Goal: Task Accomplishment & Management: Manage account settings

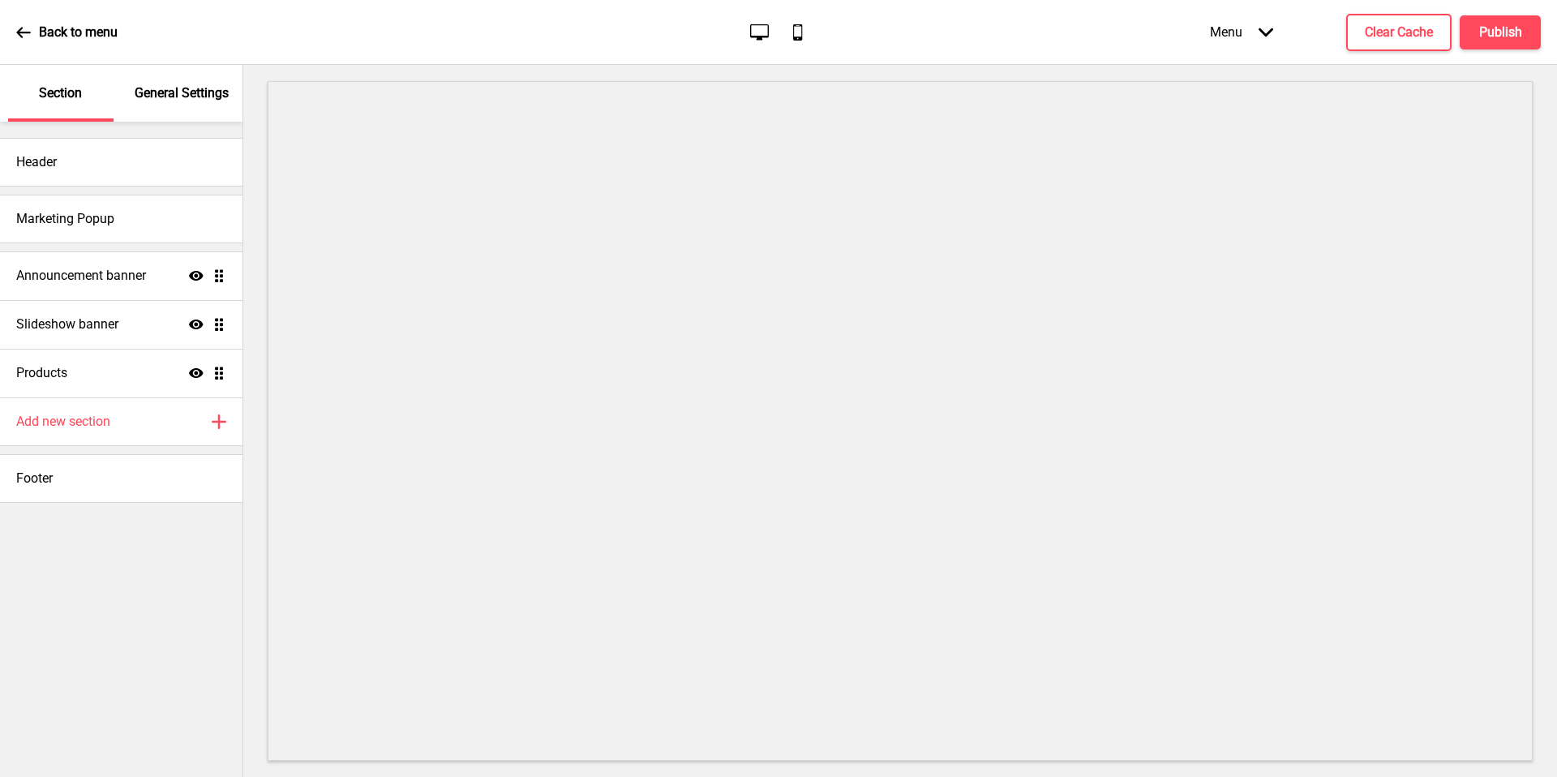
click at [169, 96] on p "General Settings" at bounding box center [182, 93] width 94 height 18
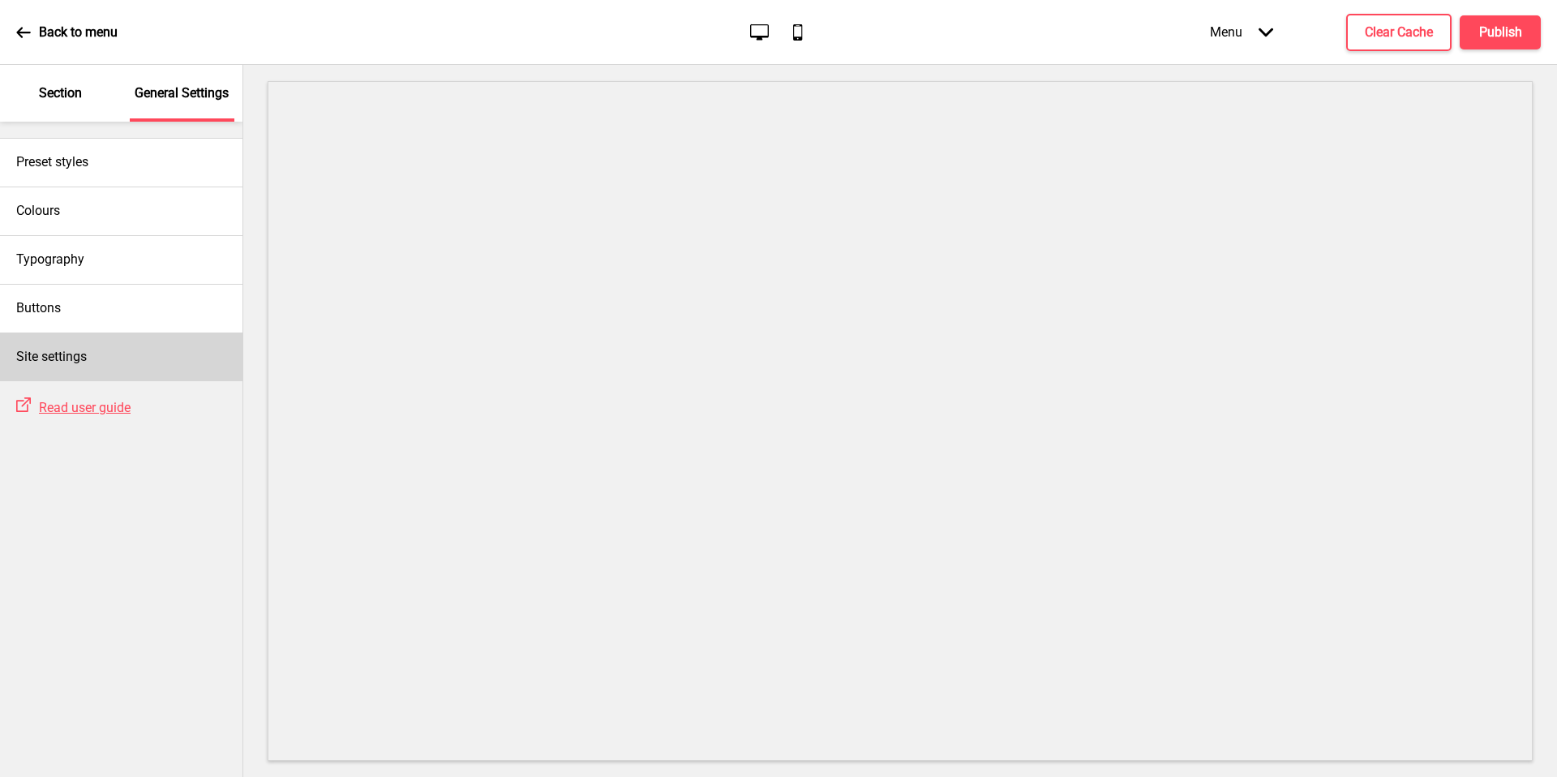
click at [109, 364] on div "Site settings" at bounding box center [121, 356] width 242 height 49
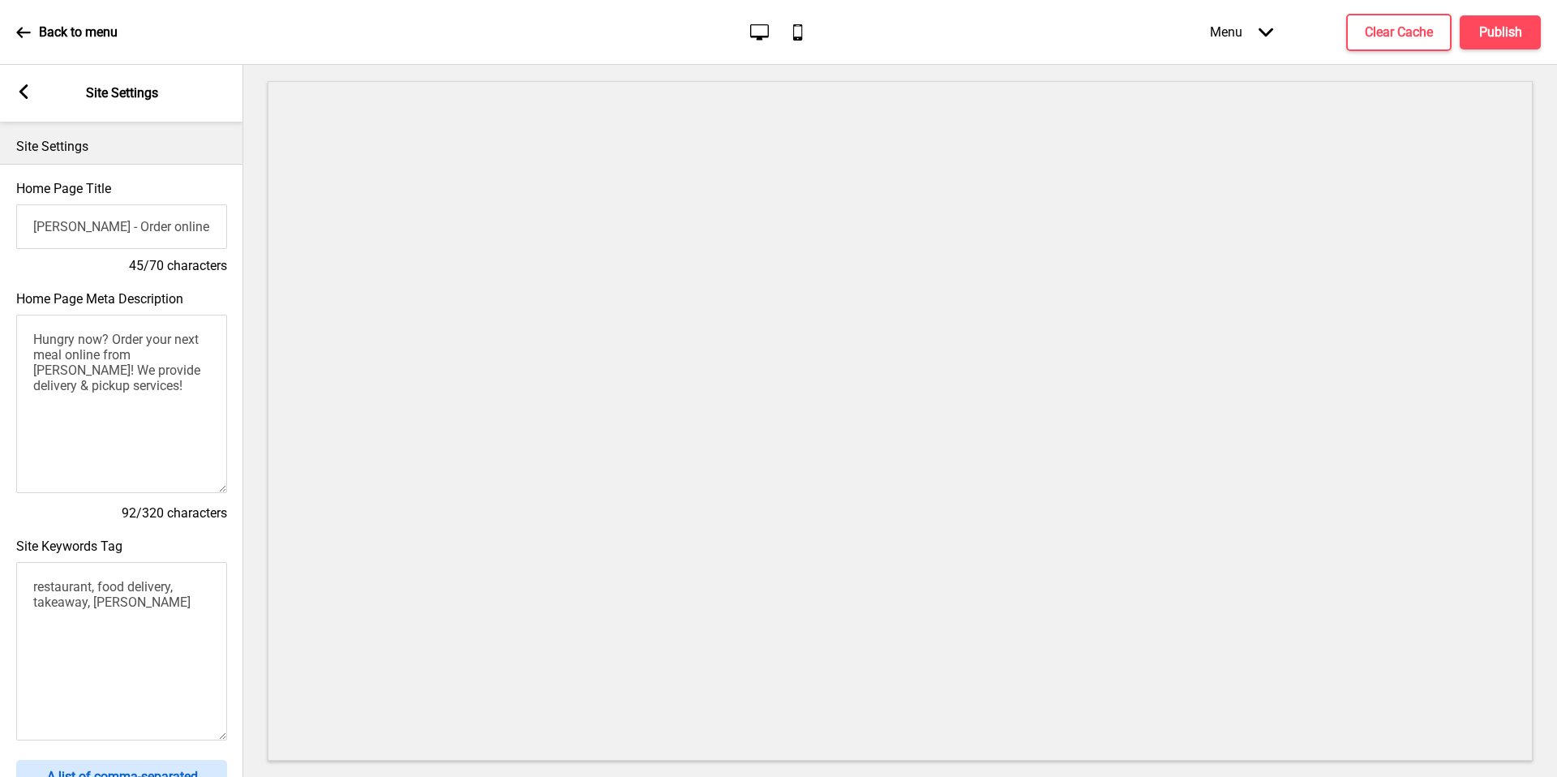
click at [19, 93] on rect at bounding box center [23, 91] width 15 height 15
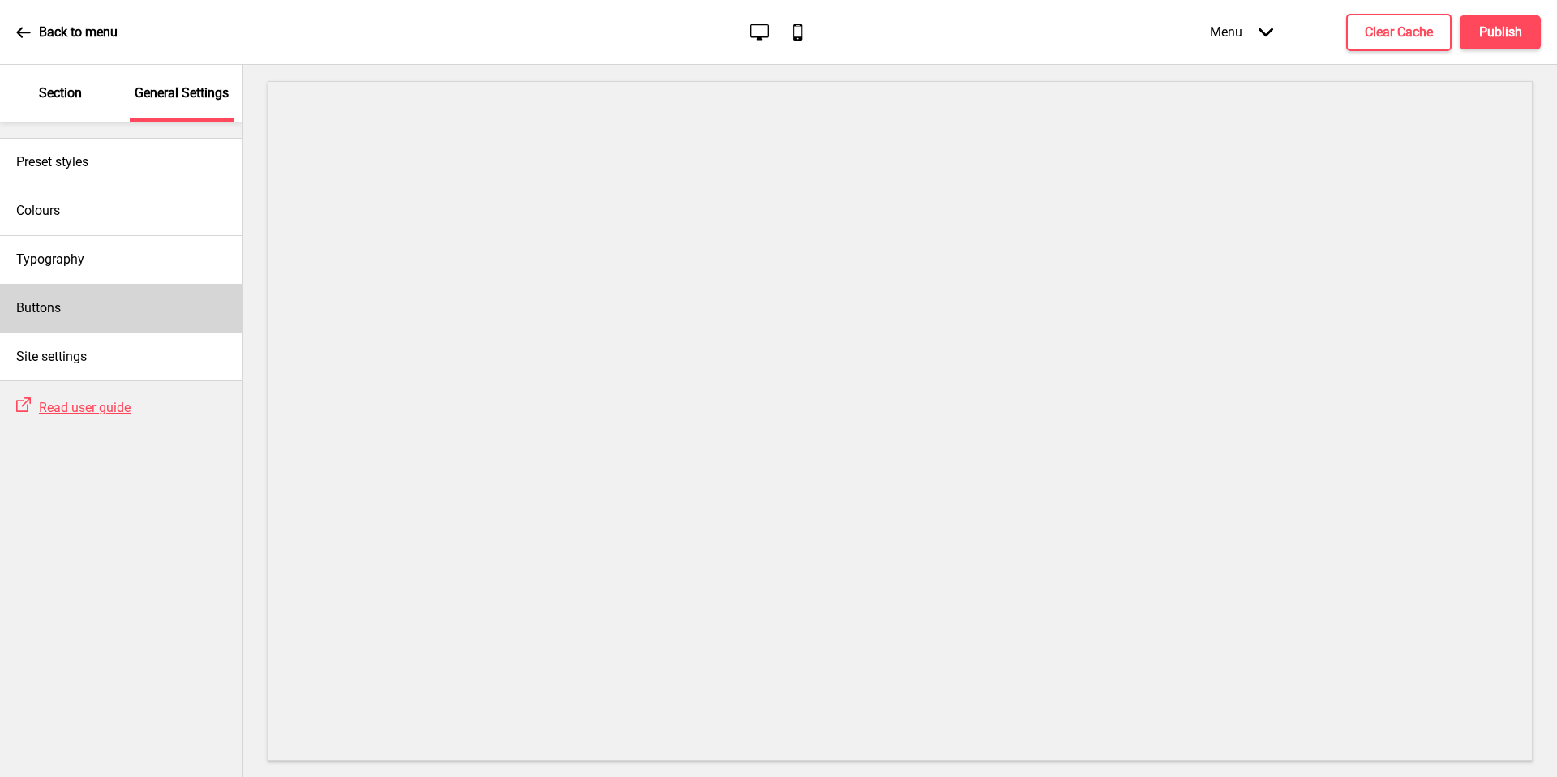
click at [126, 302] on div "Buttons" at bounding box center [121, 308] width 242 height 49
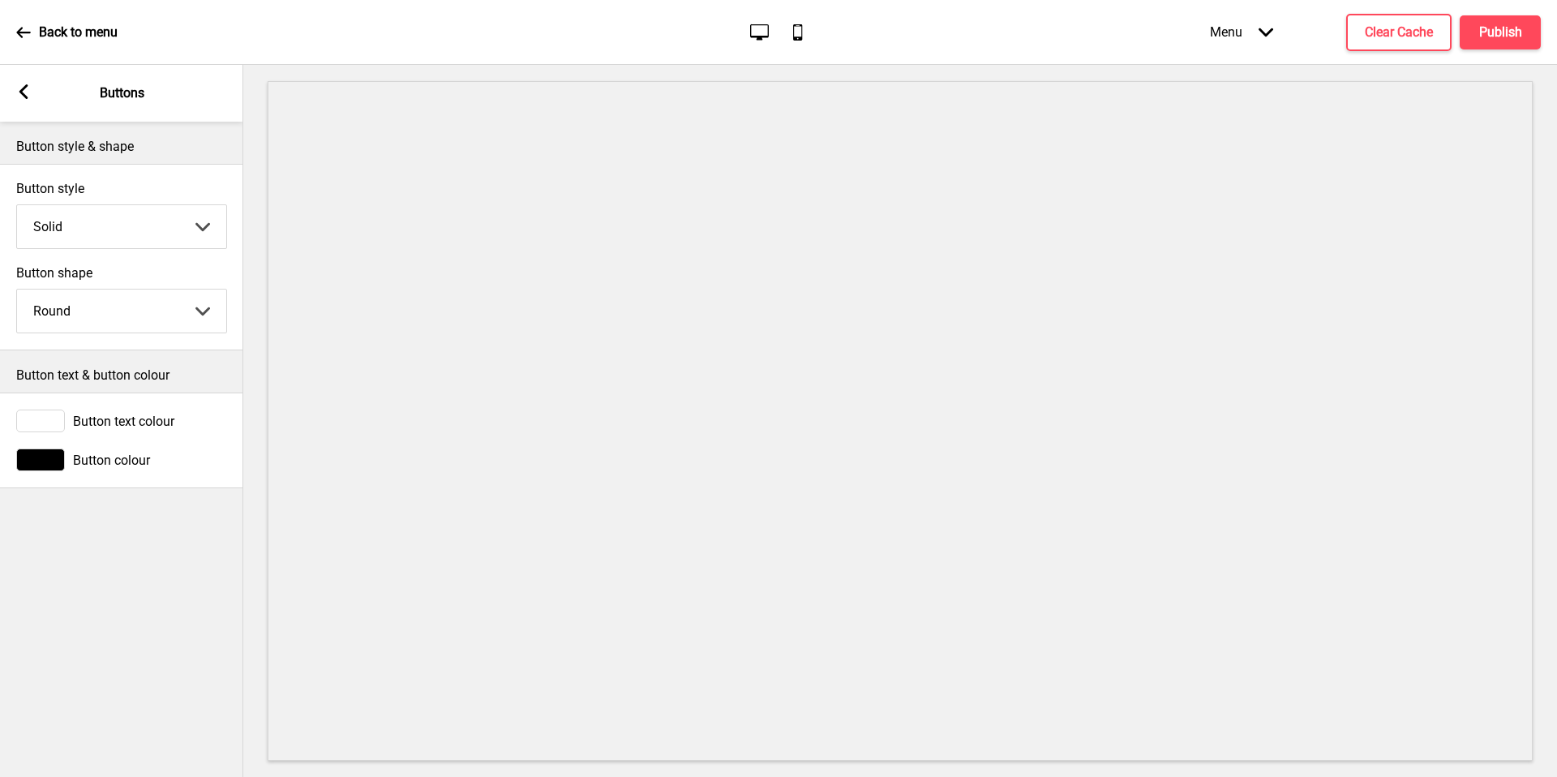
click at [18, 98] on rect at bounding box center [23, 91] width 15 height 15
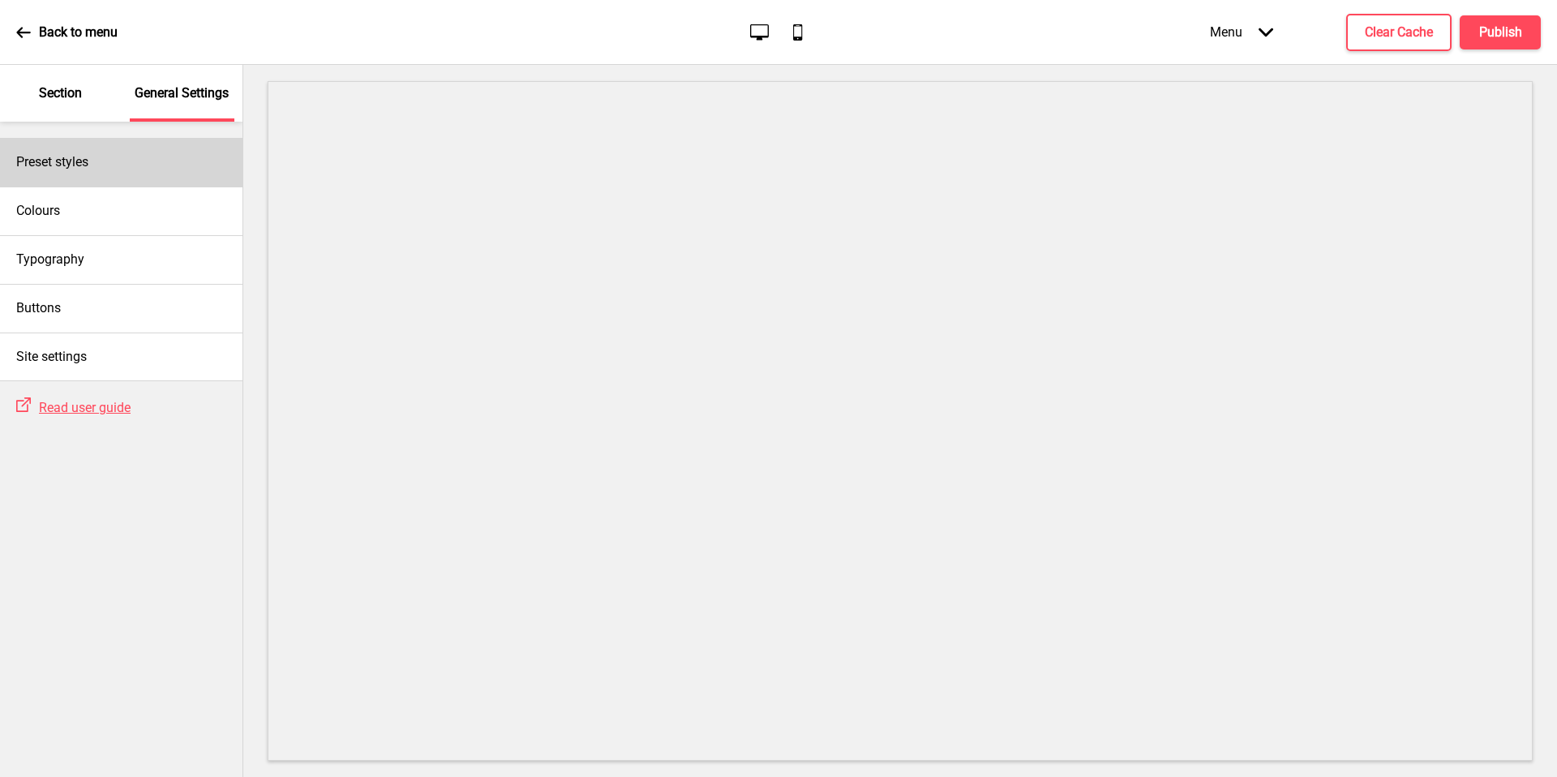
click at [42, 172] on div "Preset styles" at bounding box center [121, 162] width 242 height 49
select select "Custom"
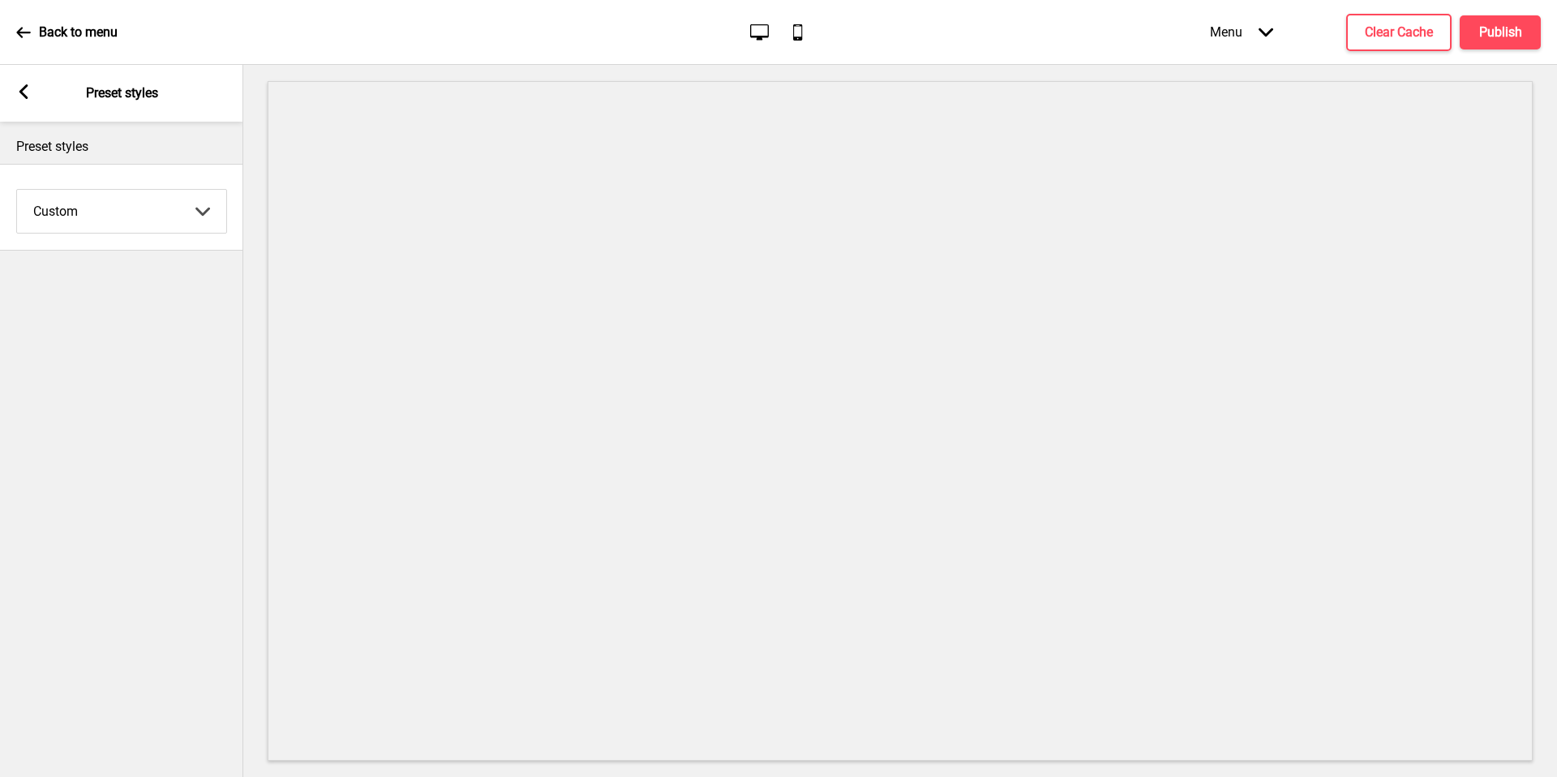
click at [27, 74] on div "Arrow left Preset styles" at bounding box center [121, 93] width 243 height 57
click at [22, 96] on g at bounding box center [23, 91] width 15 height 15
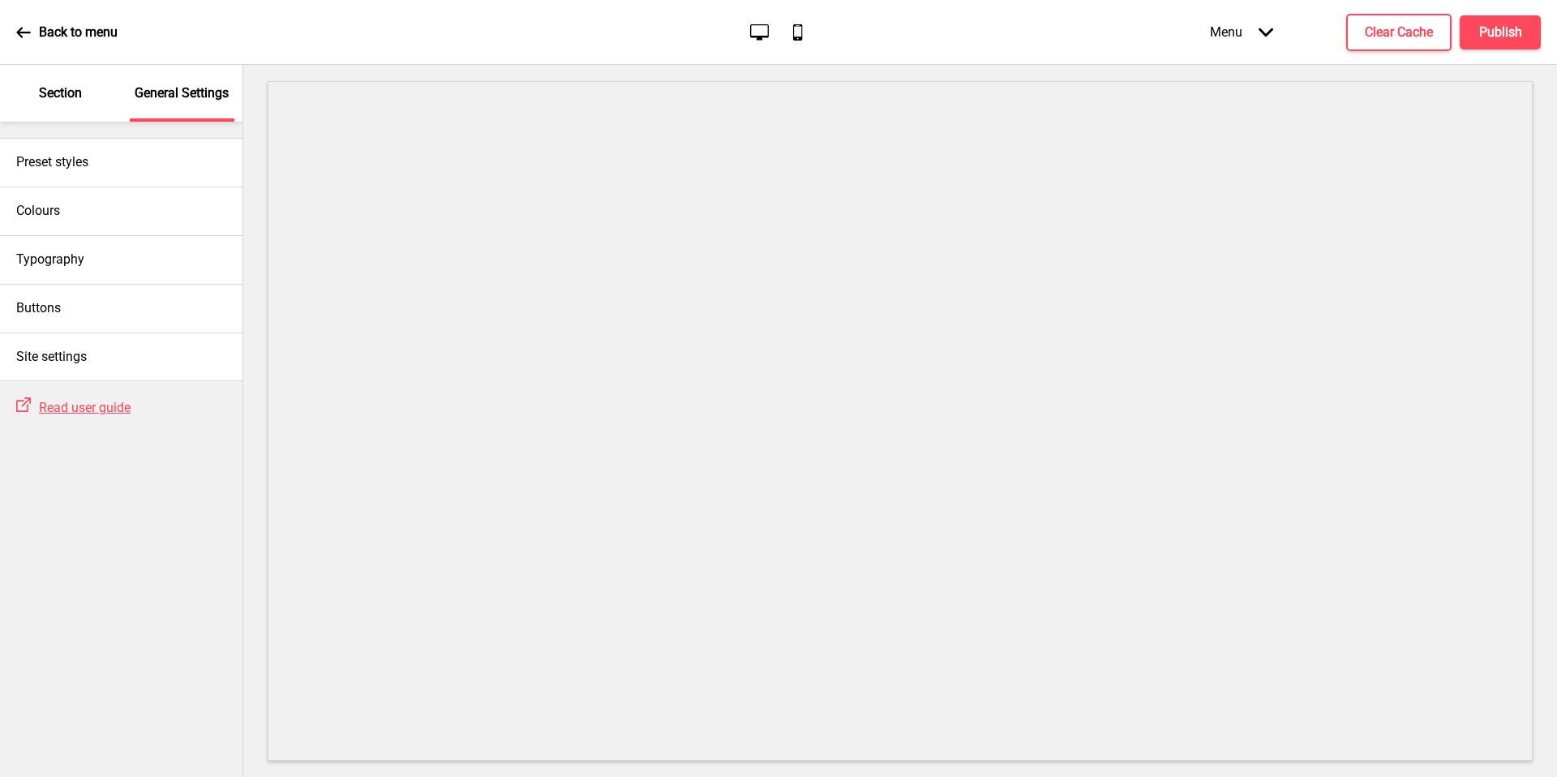
click at [73, 88] on p "Section" at bounding box center [60, 93] width 43 height 18
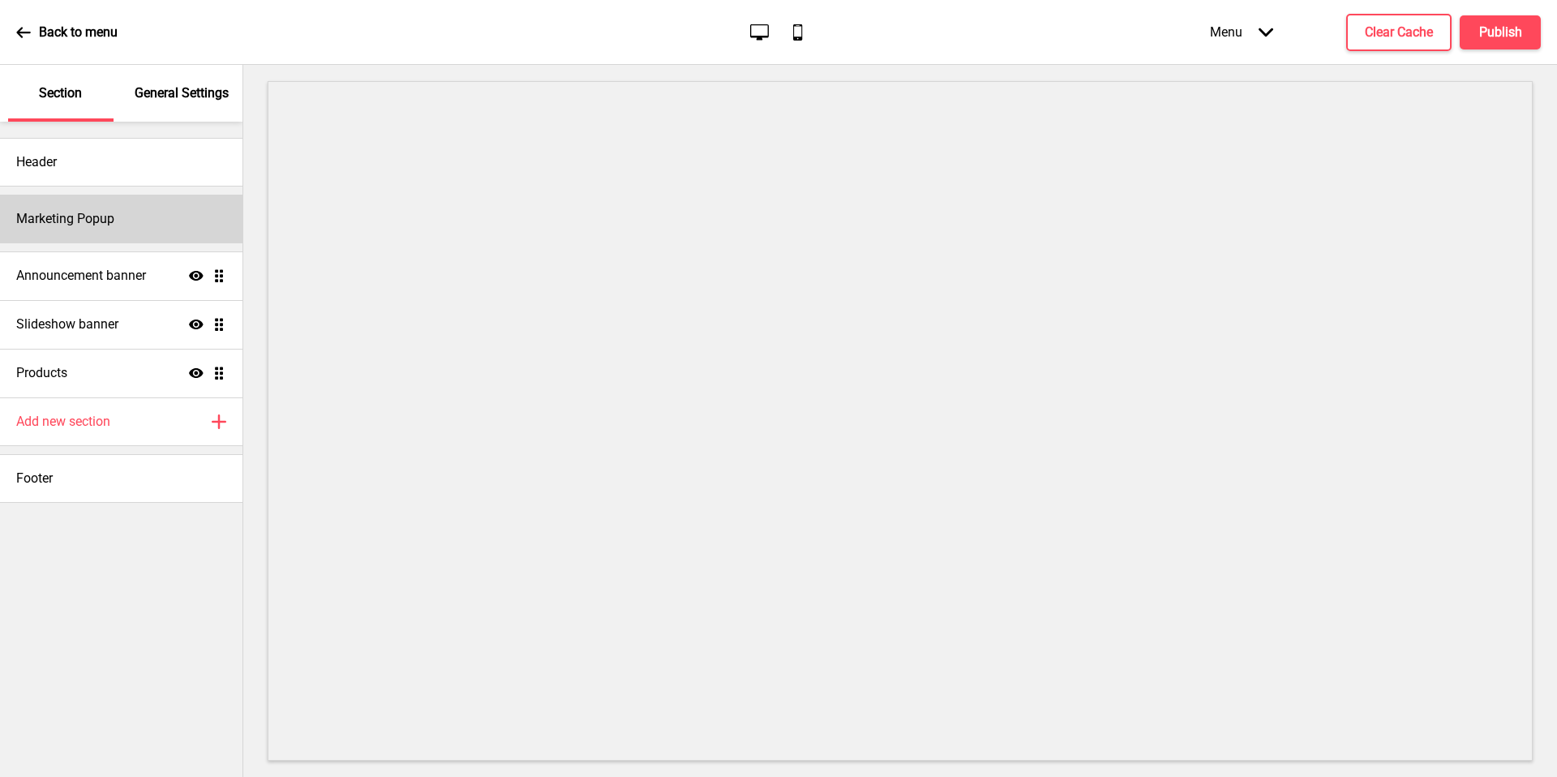
click at [91, 210] on h4 "Marketing Popup" at bounding box center [65, 219] width 98 height 18
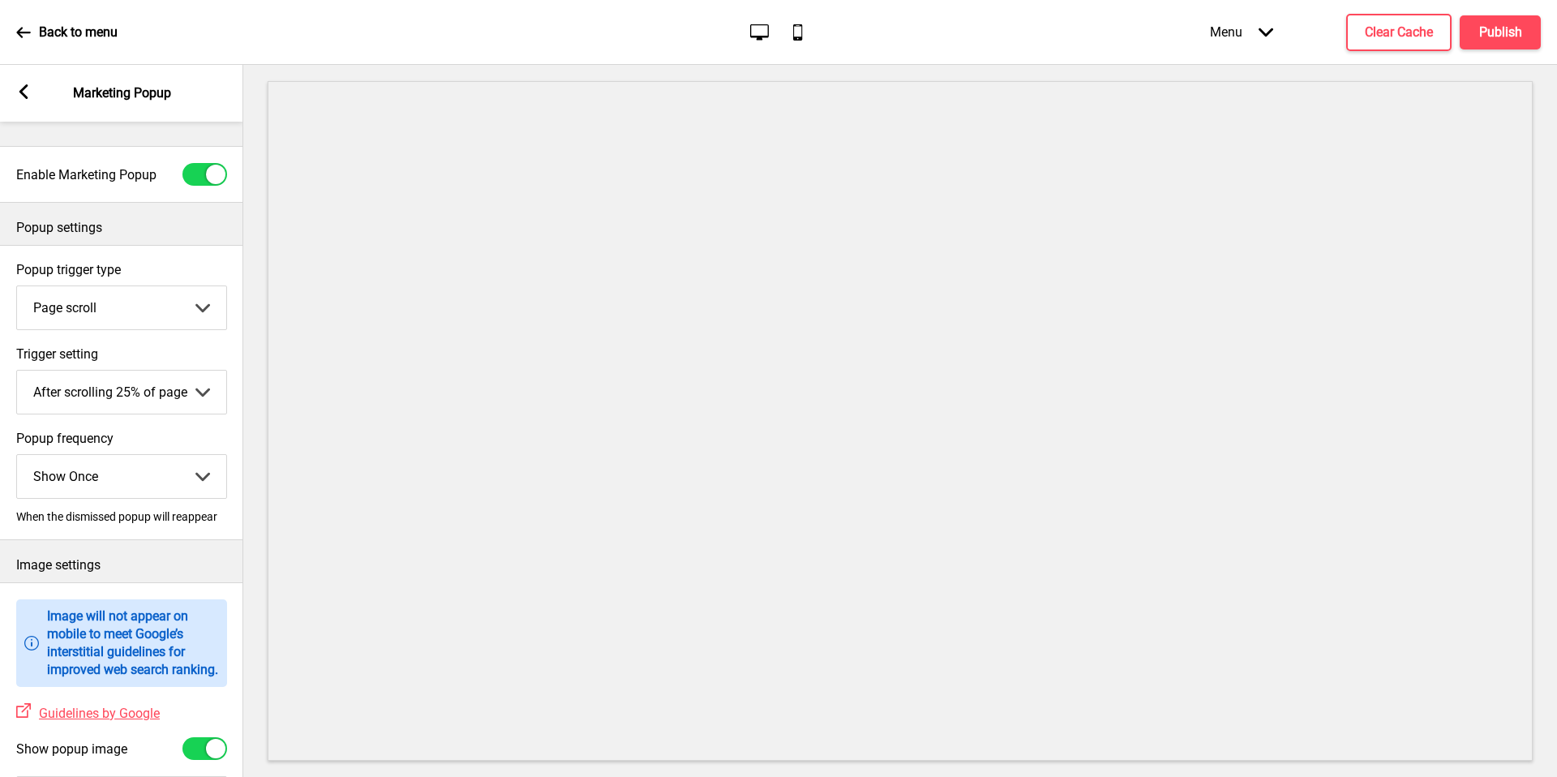
click at [36, 84] on div "Arrow left Marketing Popup" at bounding box center [121, 93] width 243 height 57
click at [32, 91] on div "Arrow left Marketing Popup" at bounding box center [121, 93] width 243 height 57
click at [29, 96] on rect at bounding box center [23, 91] width 15 height 15
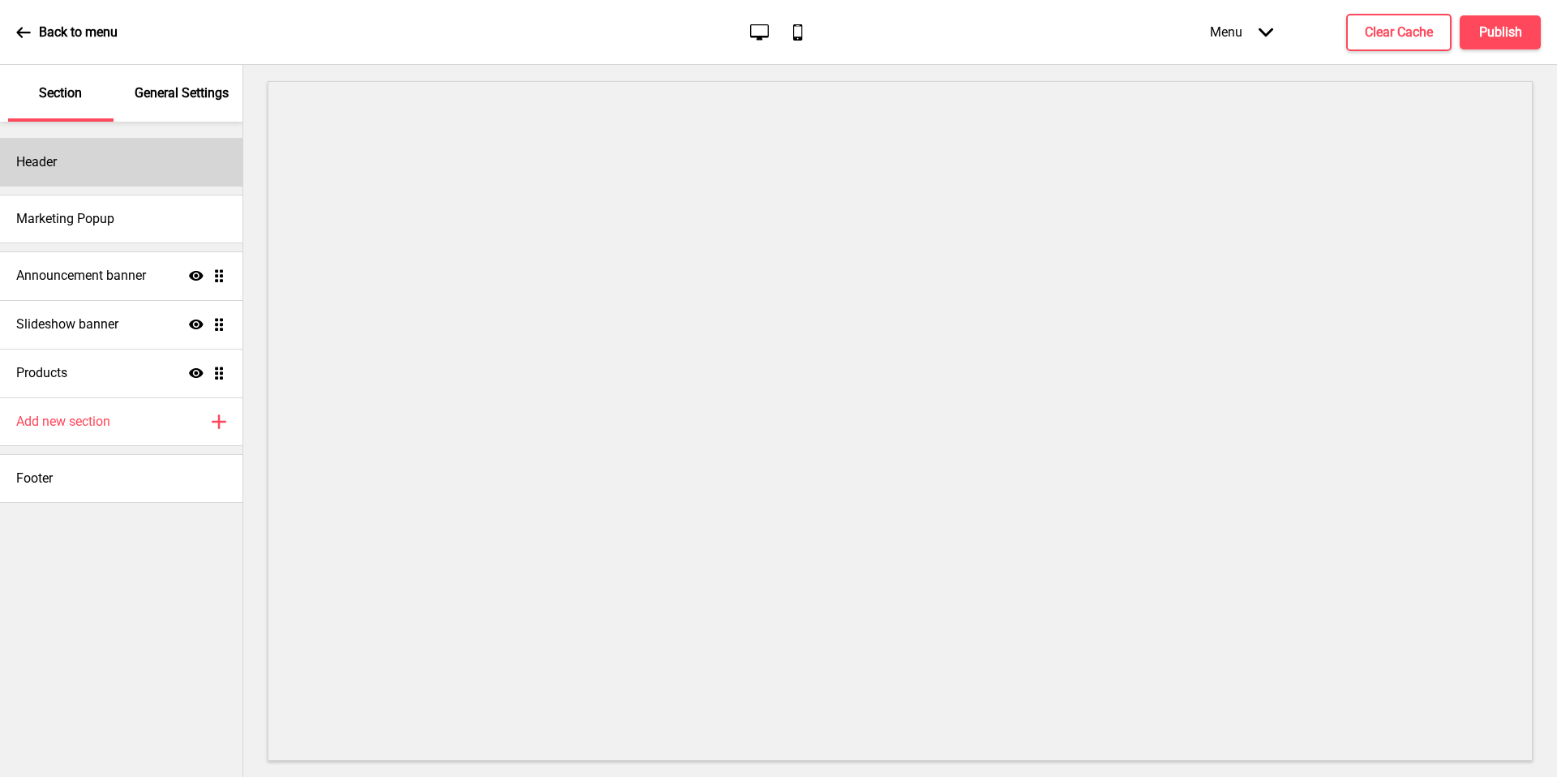
click at [42, 173] on div "Header" at bounding box center [121, 162] width 242 height 49
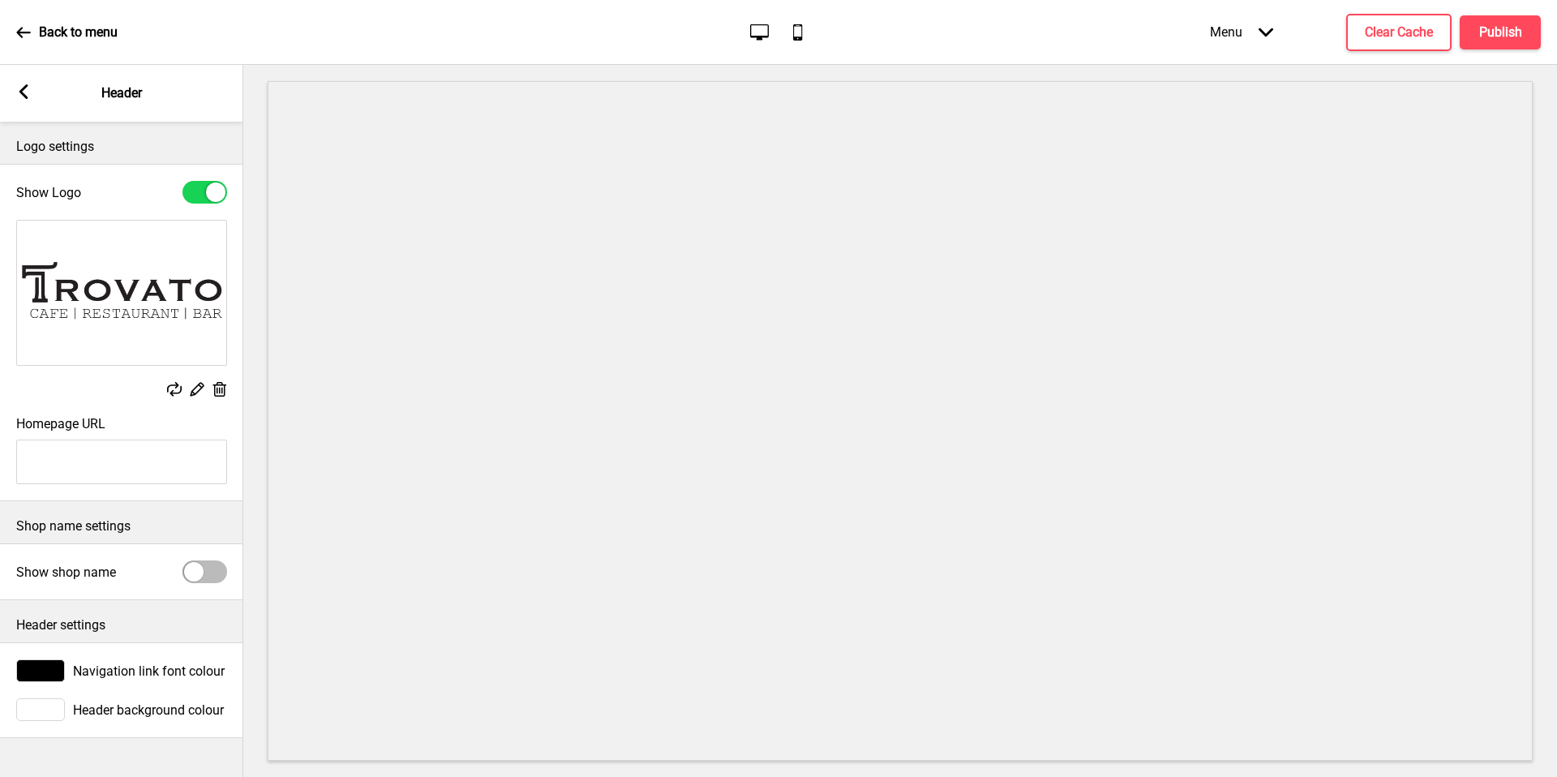
click at [29, 103] on div "Arrow left Header" at bounding box center [121, 93] width 243 height 57
click at [30, 86] on rect at bounding box center [23, 91] width 15 height 15
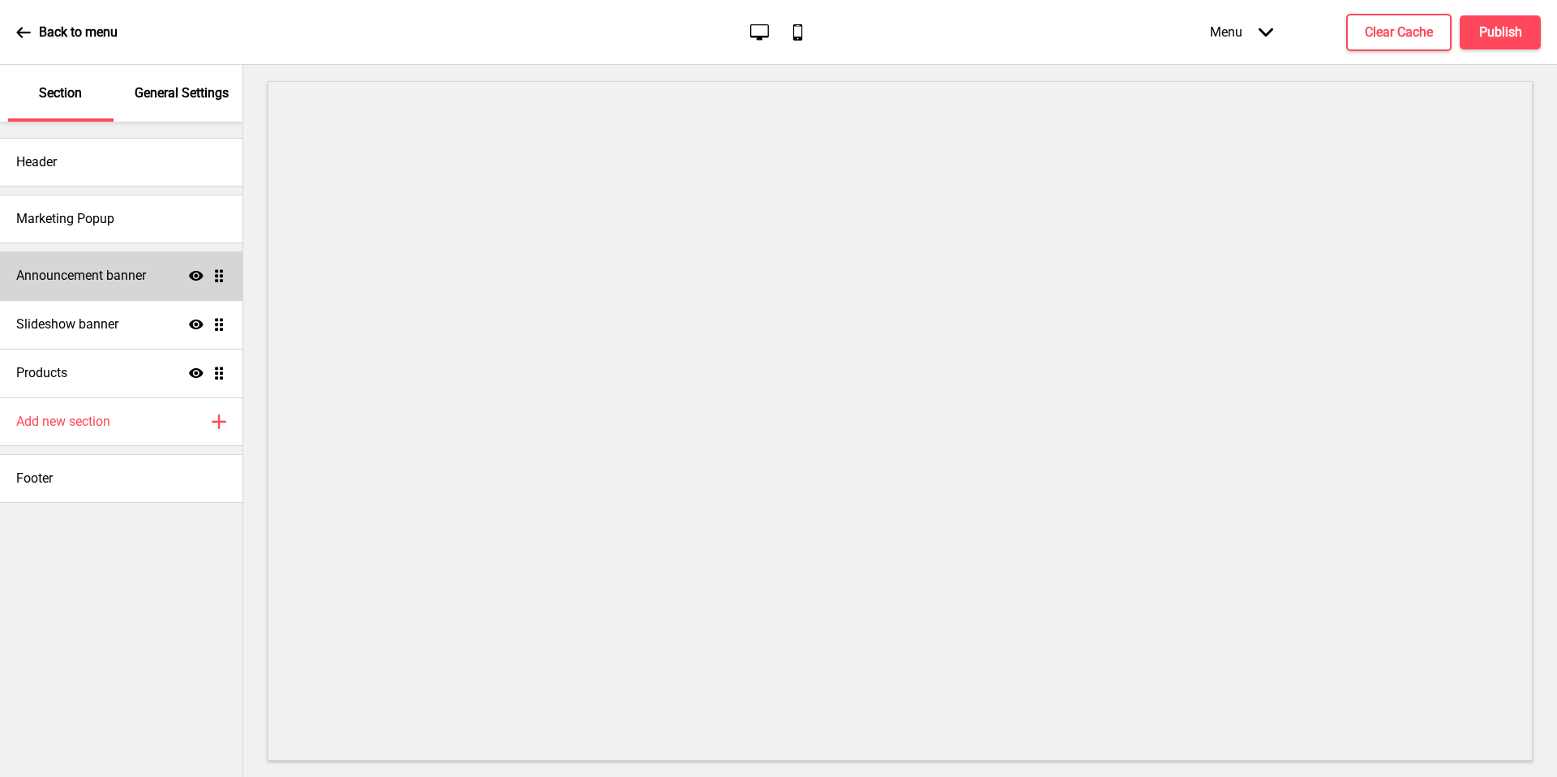
click at [112, 272] on h4 "Announcement banner" at bounding box center [81, 276] width 130 height 18
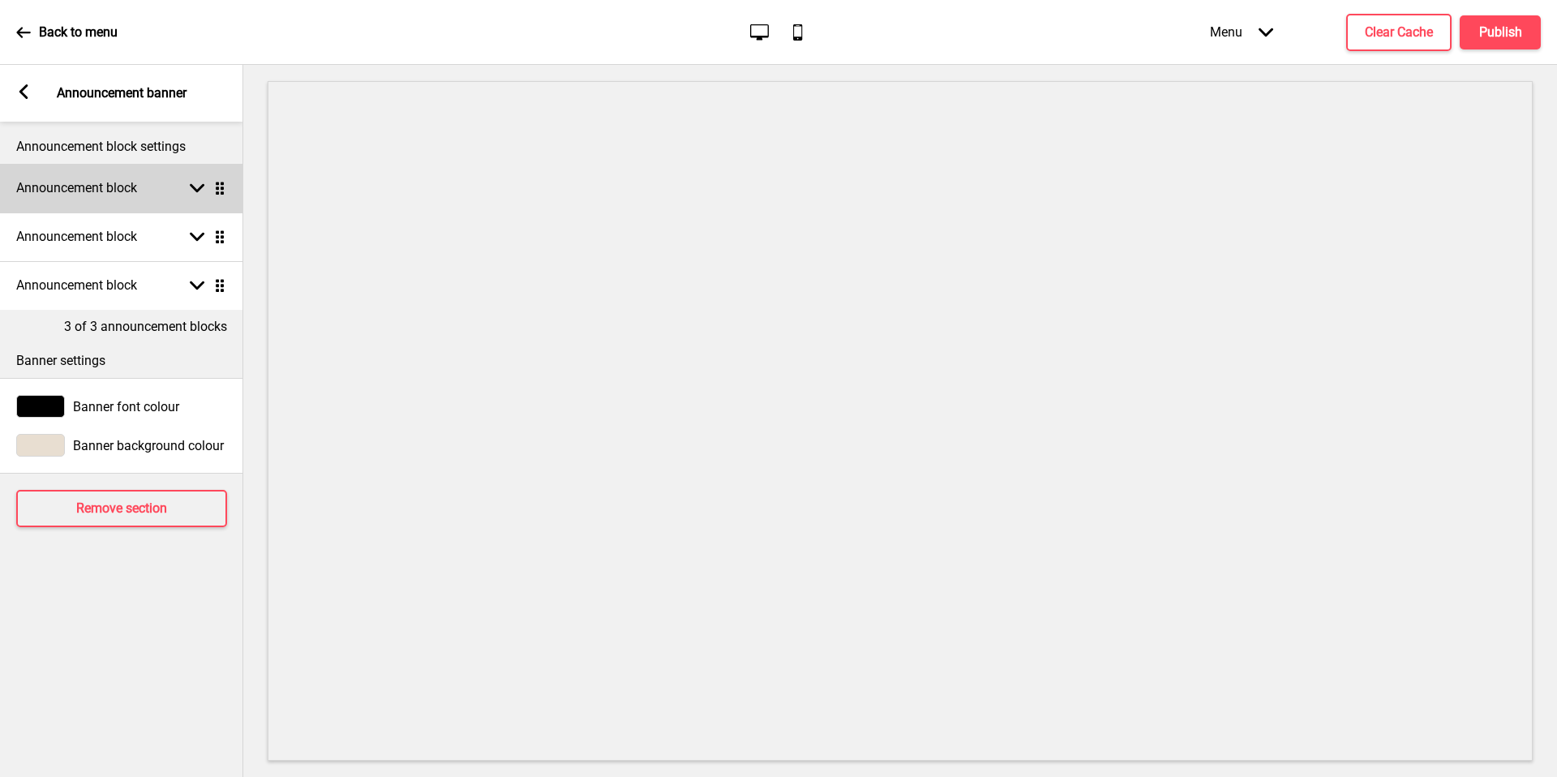
click at [79, 196] on h4 "Announcement block" at bounding box center [76, 188] width 121 height 18
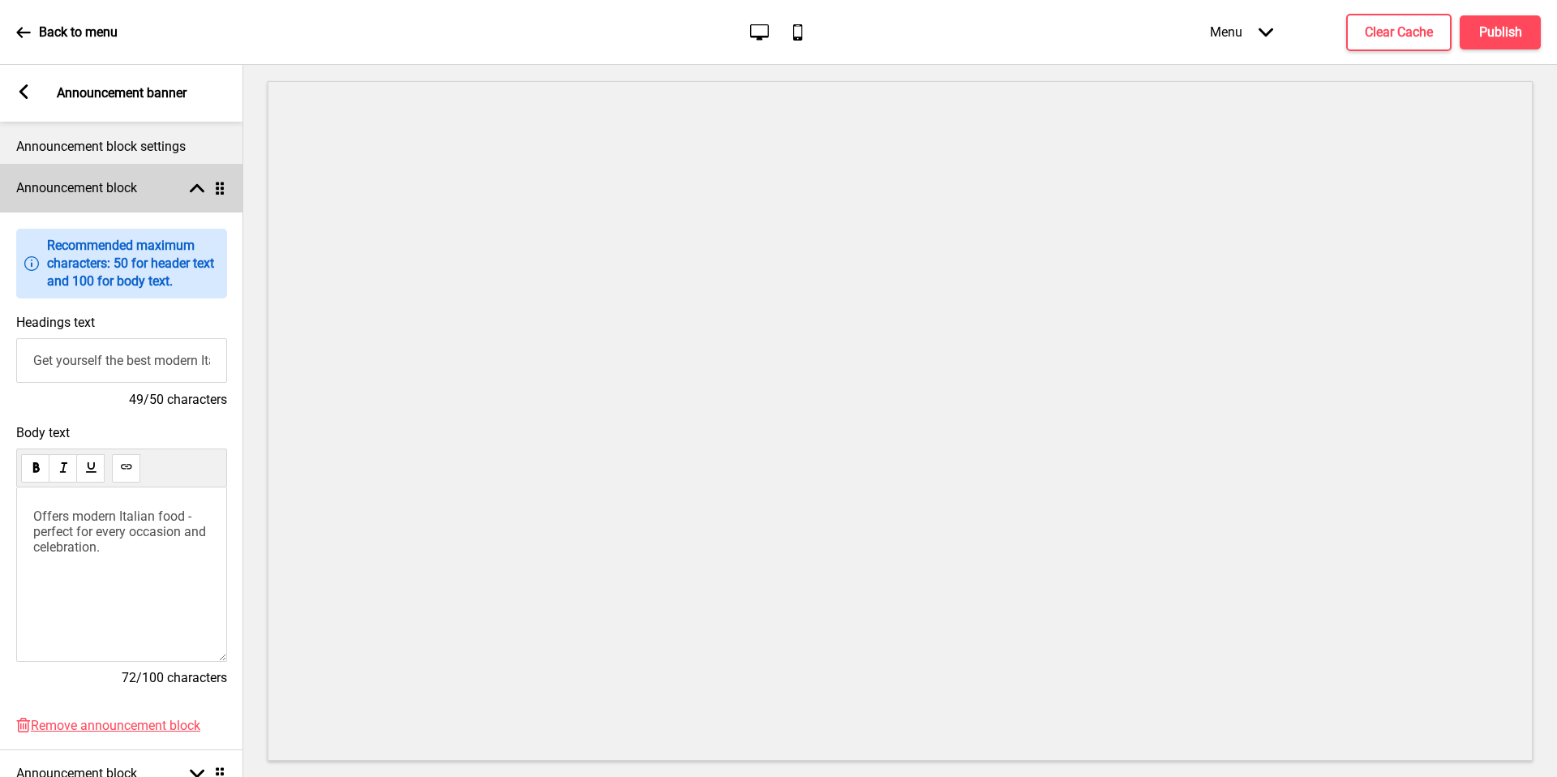
click at [97, 187] on h4 "Announcement block" at bounding box center [76, 188] width 121 height 18
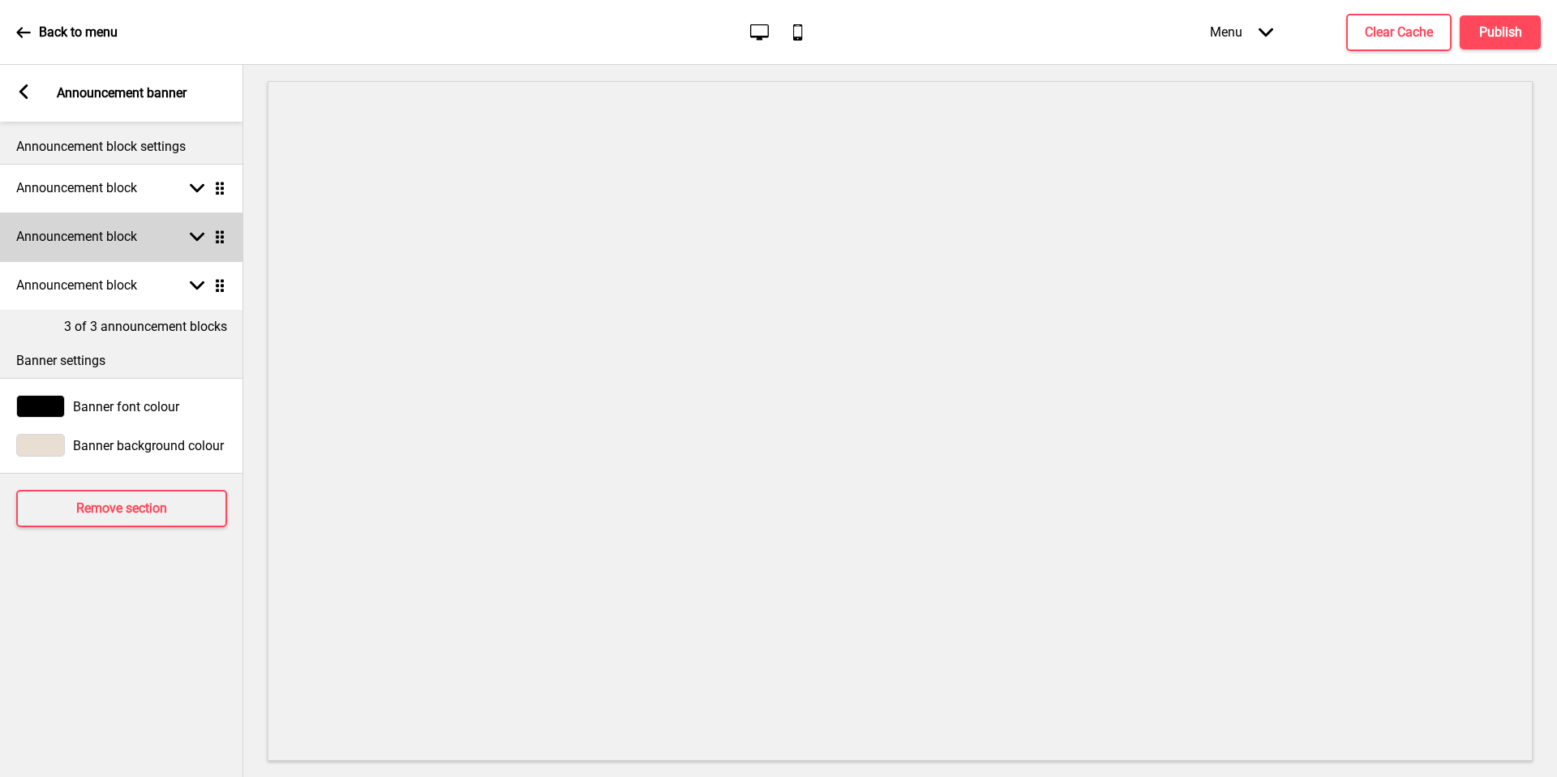
click at [114, 259] on div "Announcement block Arrow down Drag" at bounding box center [121, 236] width 243 height 49
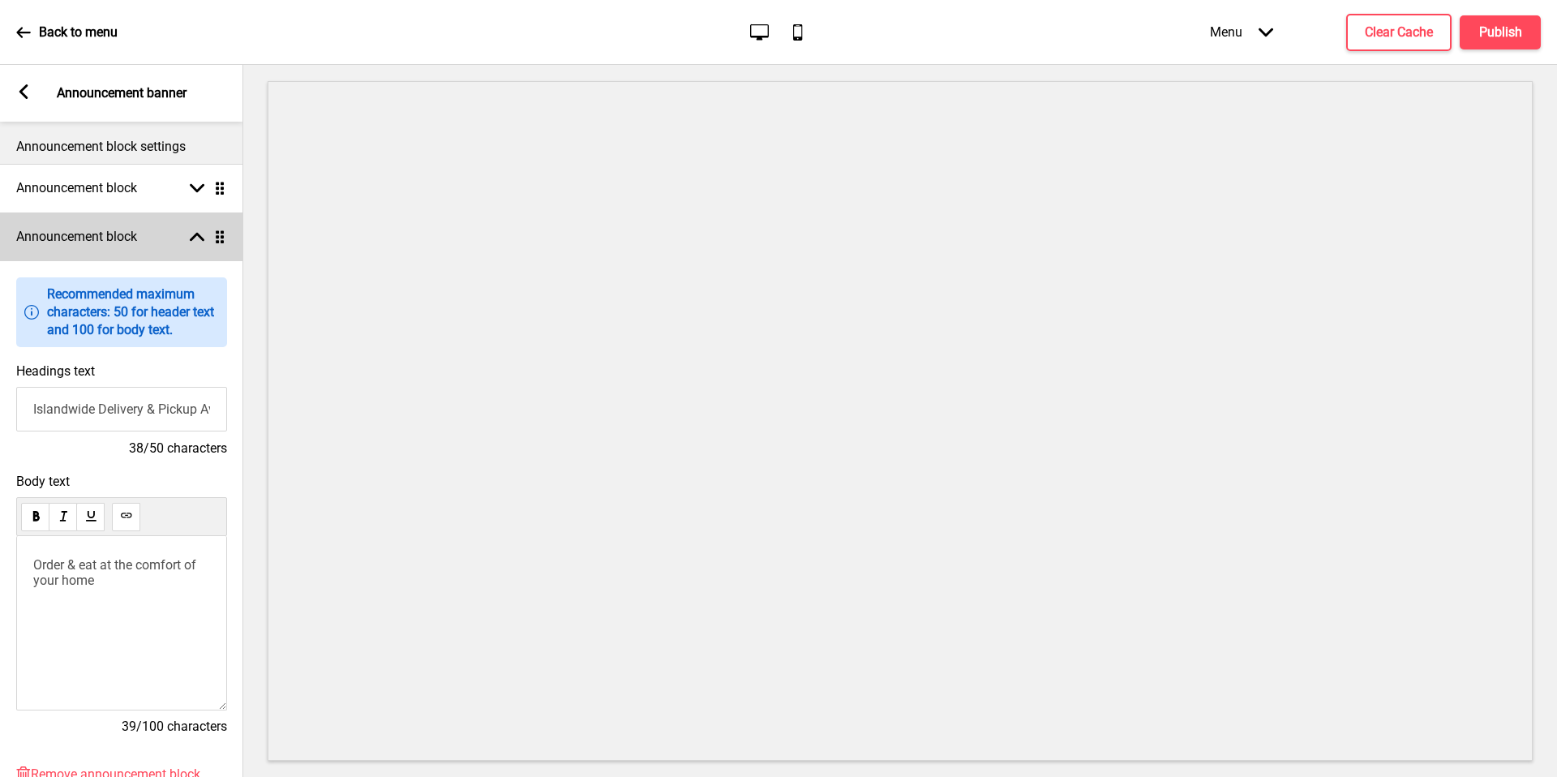
click at [126, 247] on div "Announcement block Arrow up Drag" at bounding box center [121, 236] width 243 height 49
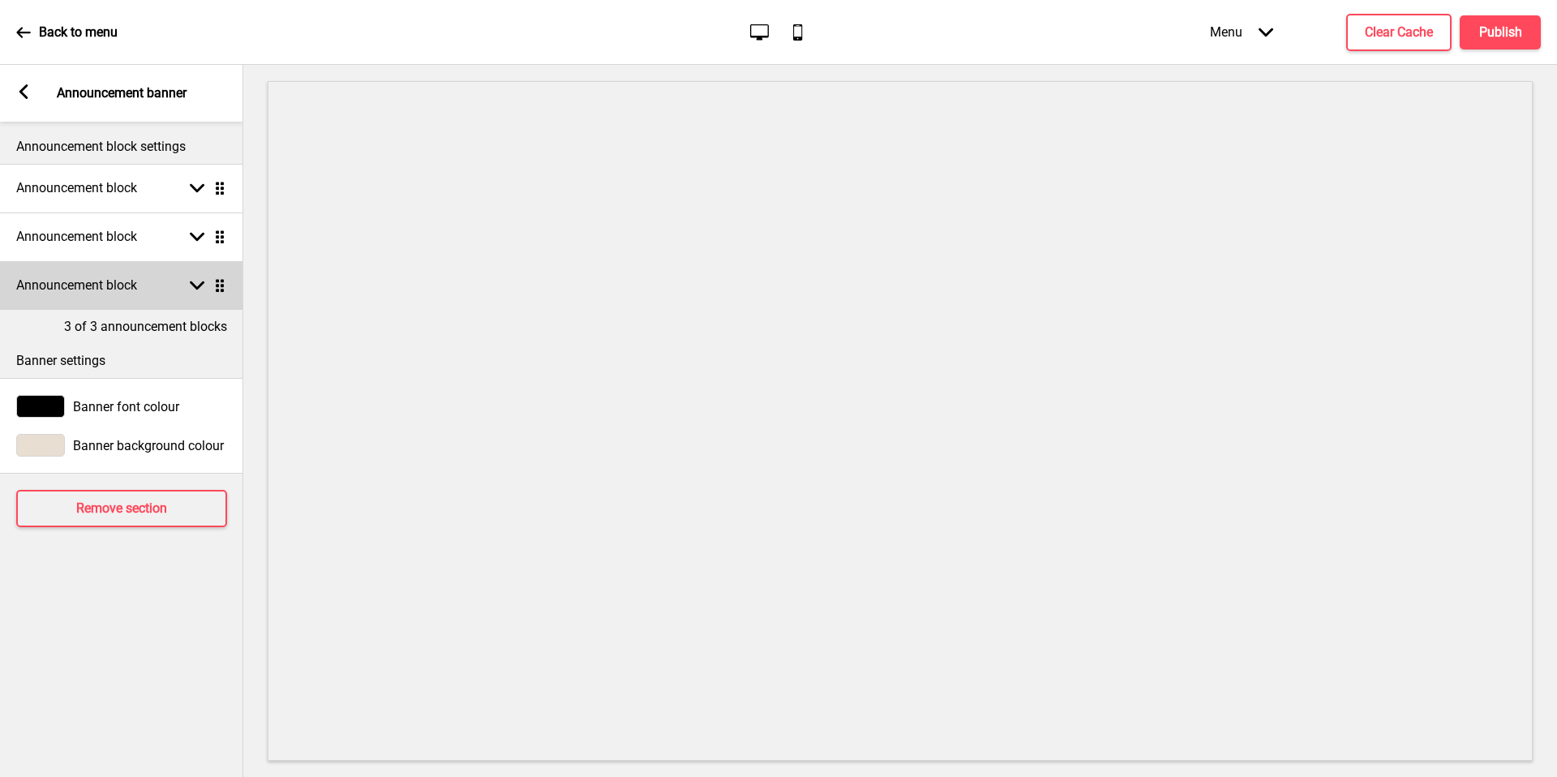
click at [162, 306] on div "Announcement block Arrow down Drag" at bounding box center [121, 285] width 243 height 49
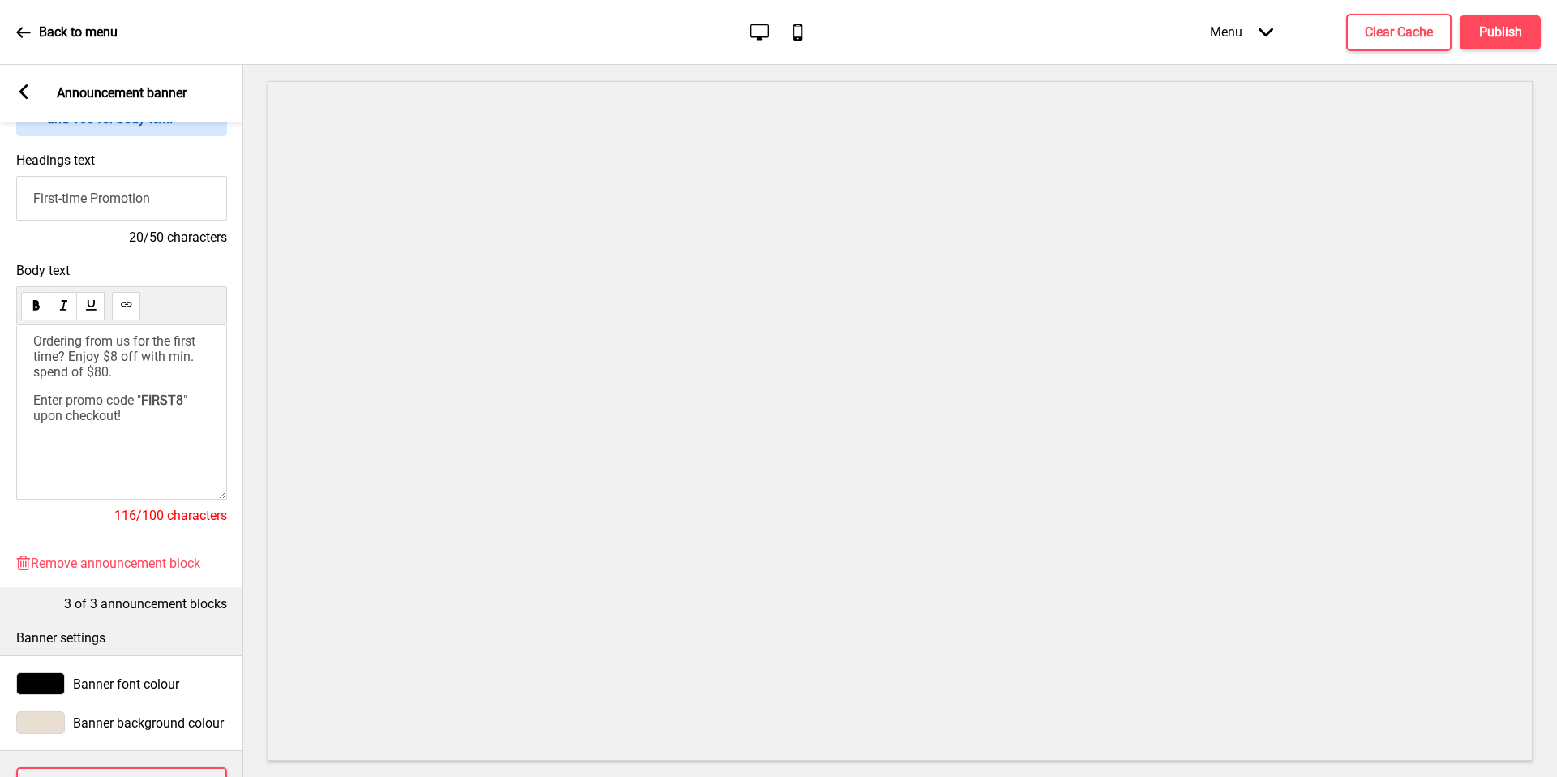
scroll to position [288, 0]
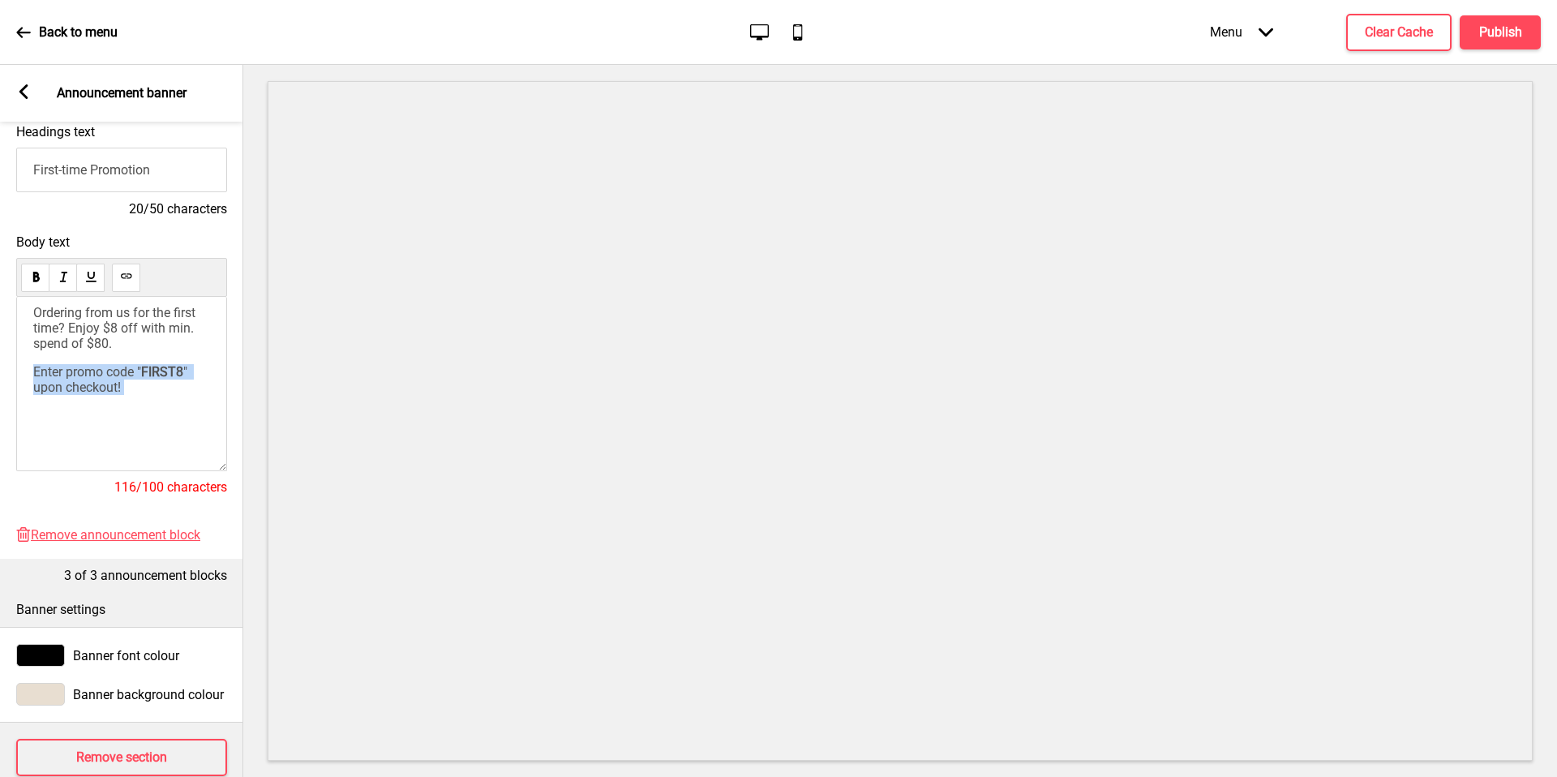
drag, startPoint x: 155, startPoint y: 413, endPoint x: 34, endPoint y: 310, distance: 158.7
click at [34, 310] on div "Ordering from us for the first time? Enjoy $8 off with min. spend of $80. Enter…" at bounding box center [121, 384] width 211 height 174
drag, startPoint x: 36, startPoint y: 312, endPoint x: 178, endPoint y: 458, distance: 204.1
click at [178, 458] on div "Ordering from us for the first time? Enjoy $8 off with min. spend of $80. Enter…" at bounding box center [121, 384] width 211 height 174
copy div "Ordering from us for the first time? Enjoy $8 off with min. spend of $80. Enter…"
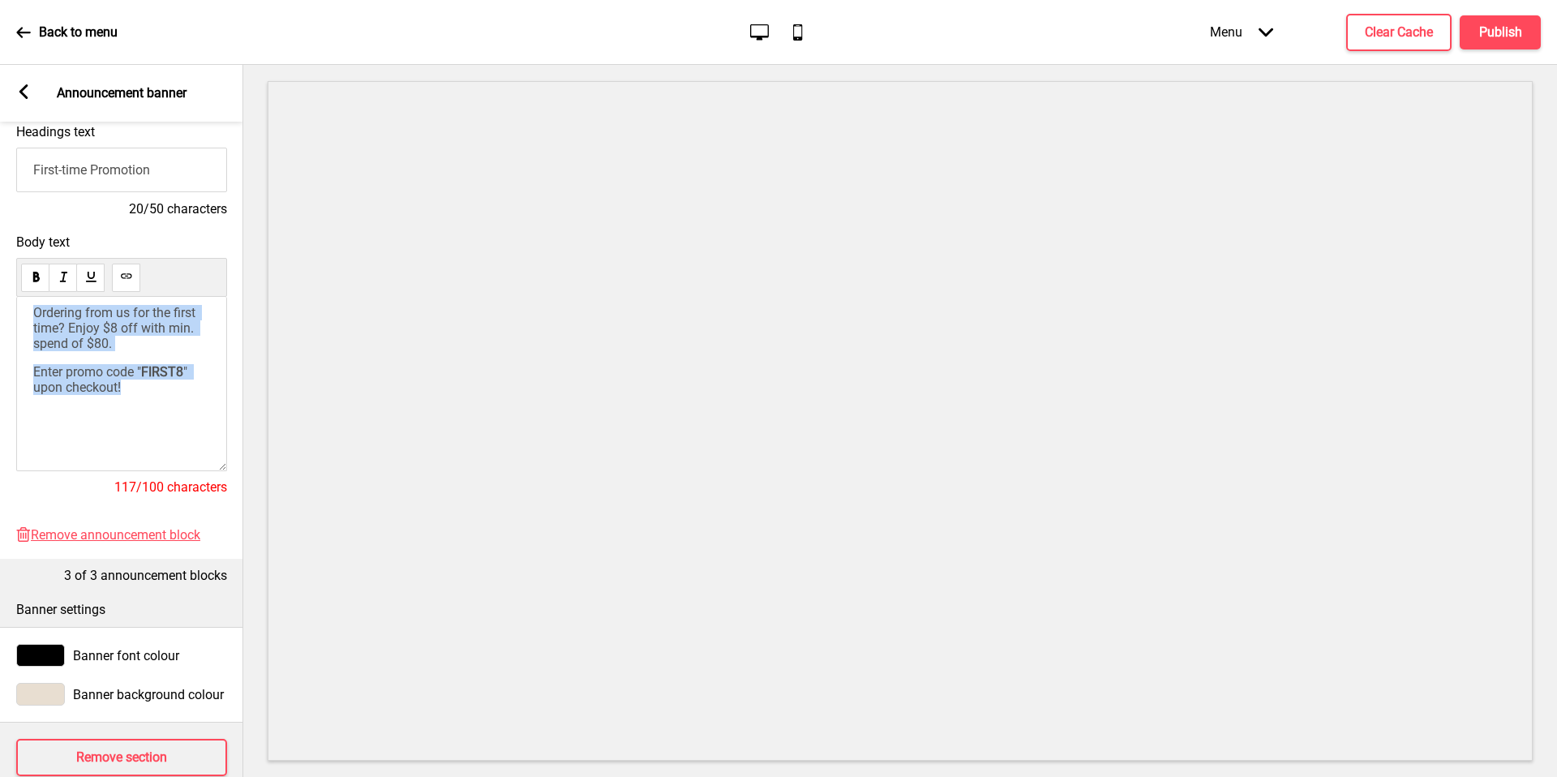
drag, startPoint x: 98, startPoint y: 324, endPoint x: 129, endPoint y: 375, distance: 59.0
click at [98, 324] on span "Ordering from us for the first time? Enjoy $8 off with min. spend of $80." at bounding box center [115, 328] width 165 height 46
click at [129, 375] on div "Ordering from us for the first time? Enjoy $8 off with min. spend of $80. Enter…" at bounding box center [121, 350] width 177 height 90
click at [103, 356] on div "Ordering from us for the first time? Enjoy $8 off with min. spend of $80. Enter…" at bounding box center [121, 350] width 177 height 90
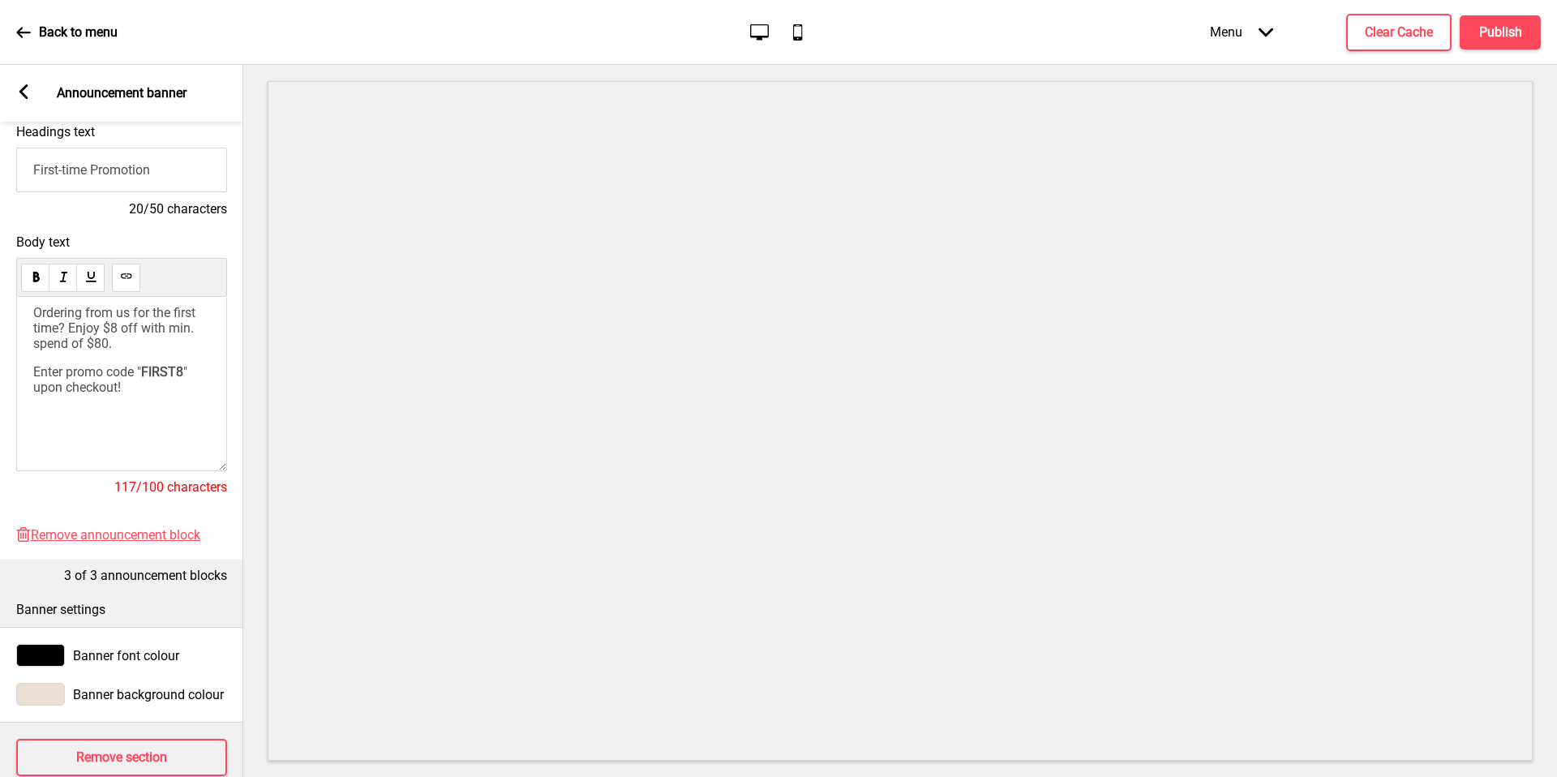
click at [102, 356] on div "Ordering from us for the first time? Enjoy $8 off with min. spend of $80. Enter…" at bounding box center [121, 350] width 177 height 90
click at [156, 395] on p "Enter promo code " FIRST8 " upon checkout!" at bounding box center [121, 379] width 177 height 31
click at [144, 349] on div "Ordering from us for the first time? Enjoy $8 off with min. spend of $80. Enter…" at bounding box center [121, 350] width 177 height 90
click at [148, 342] on div "Ordering from us for the first time? Enjoy $8 off with min. spend of $80. Enter…" at bounding box center [121, 350] width 177 height 90
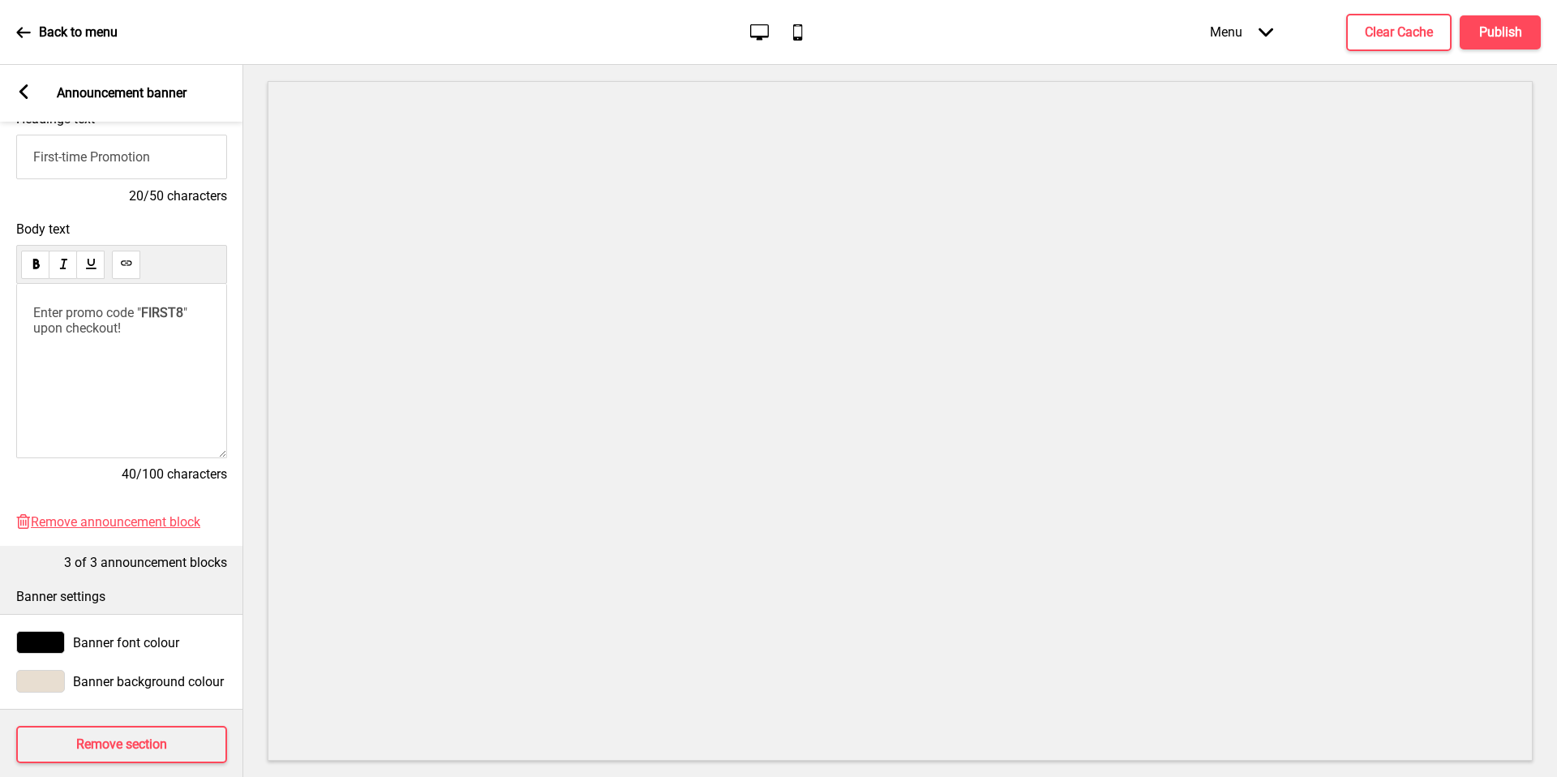
click at [73, 340] on div "Enter promo code " FIRST8 " upon checkout!" at bounding box center [121, 371] width 211 height 174
click at [16, 37] on icon at bounding box center [23, 32] width 15 height 15
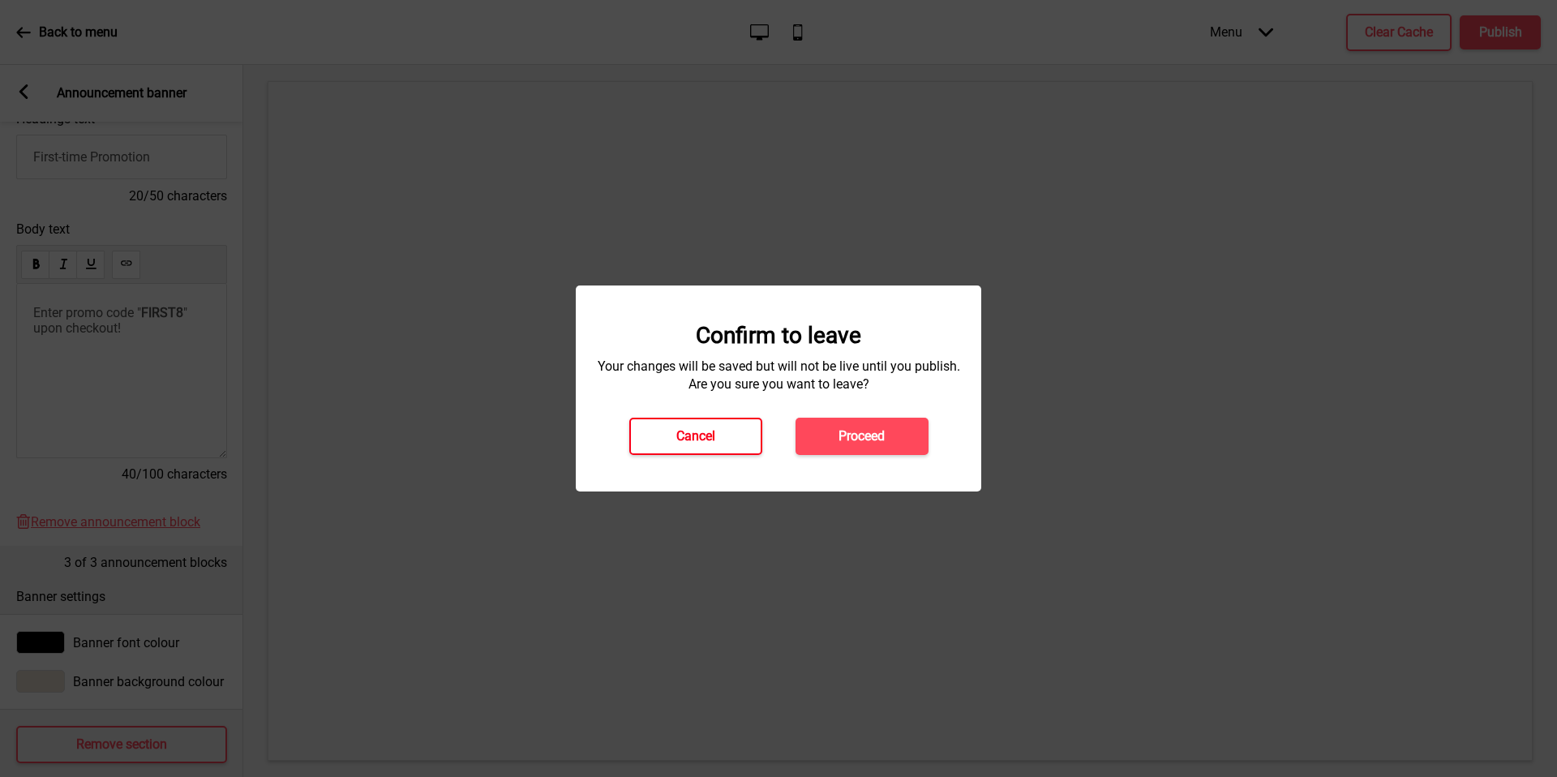
click at [716, 433] on button "Cancel" at bounding box center [695, 436] width 133 height 37
